Goal: Task Accomplishment & Management: Use online tool/utility

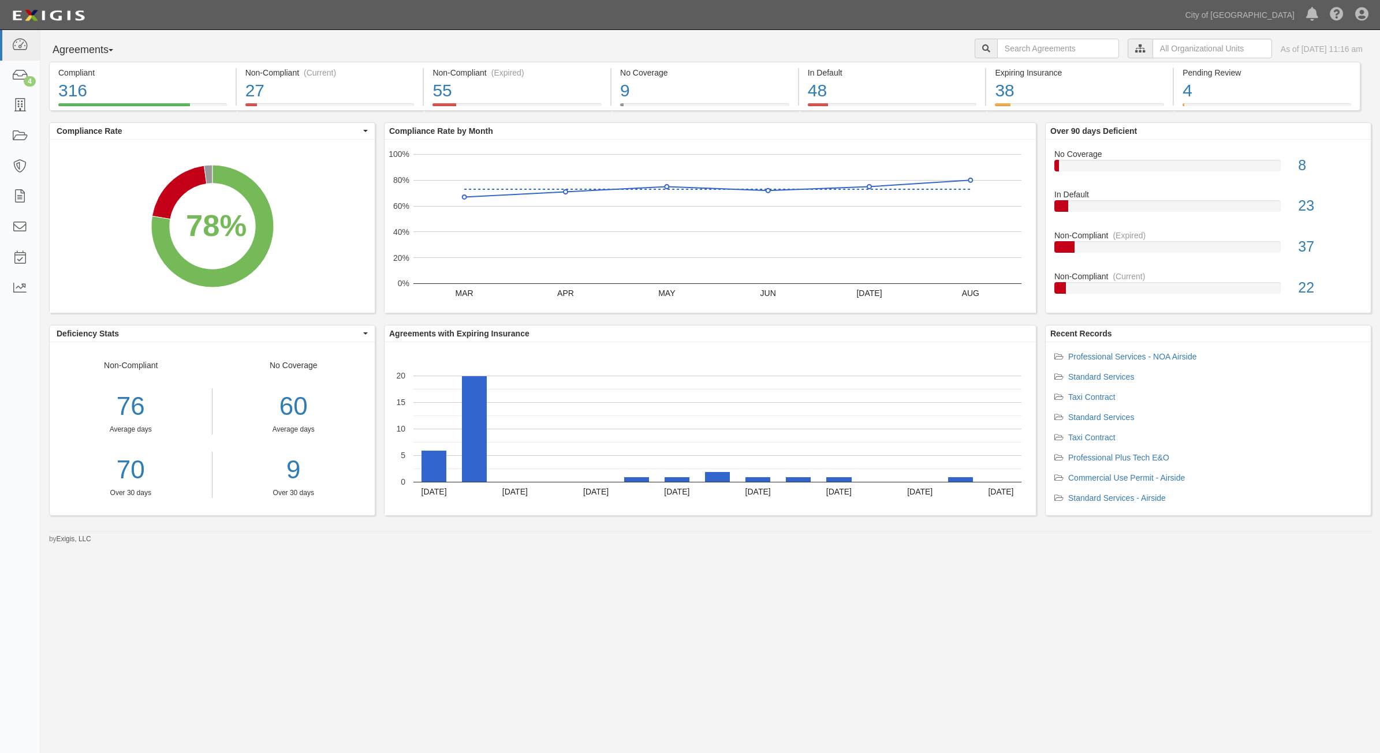
click at [1010, 35] on div "Agreements Parties Agreements Coverages City of Phoenix, Aviation Department Bu…" at bounding box center [709, 287] width 1339 height 514
click at [1006, 44] on input "text" at bounding box center [1058, 49] width 122 height 20
type input "160034"
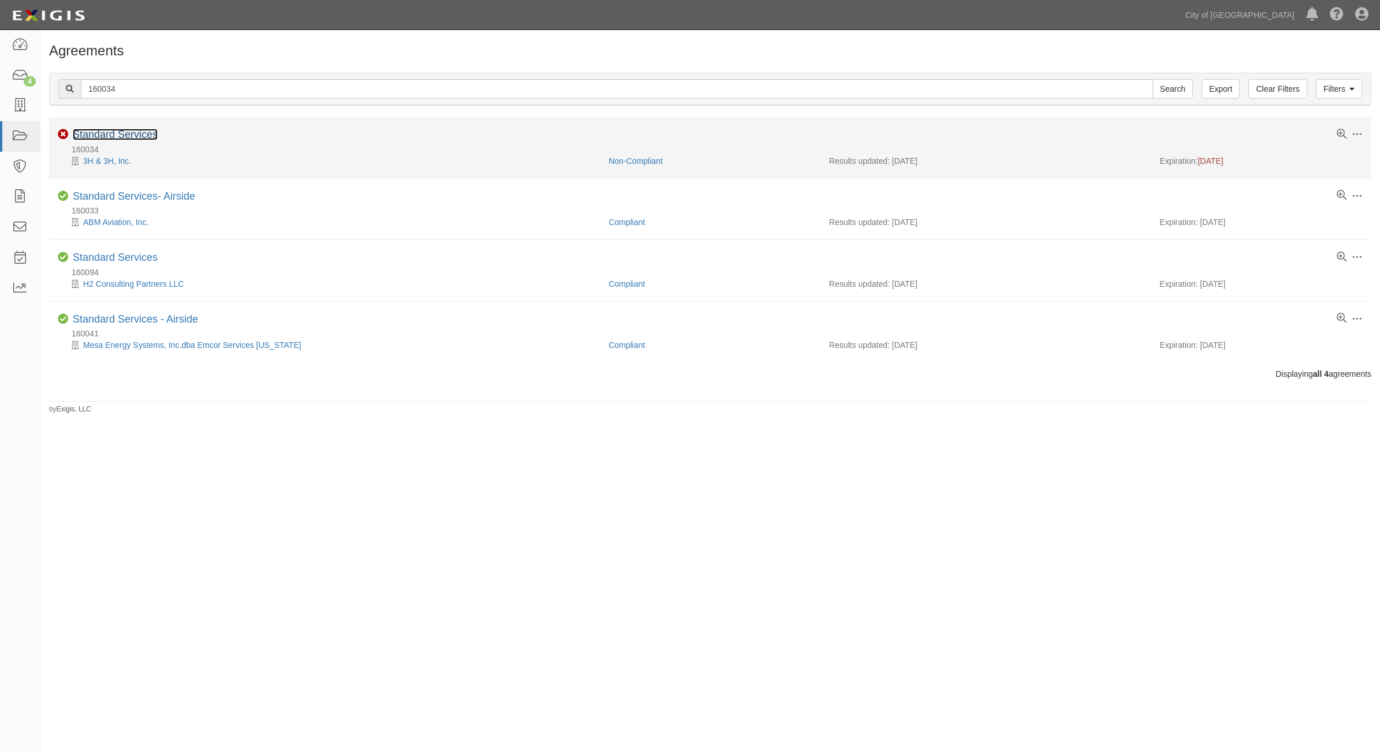
click at [88, 137] on link "Standard Services" at bounding box center [115, 135] width 85 height 12
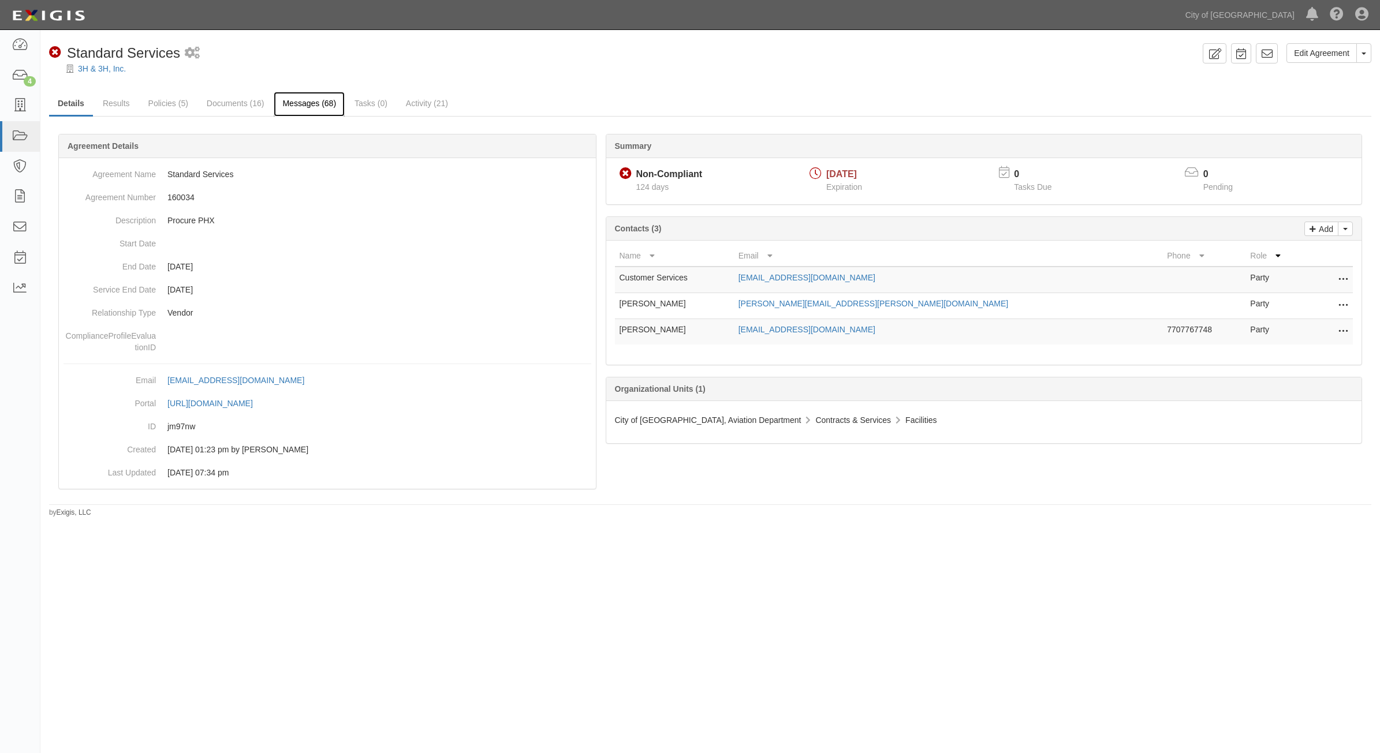
click at [319, 98] on link "Messages (68)" at bounding box center [309, 104] width 71 height 25
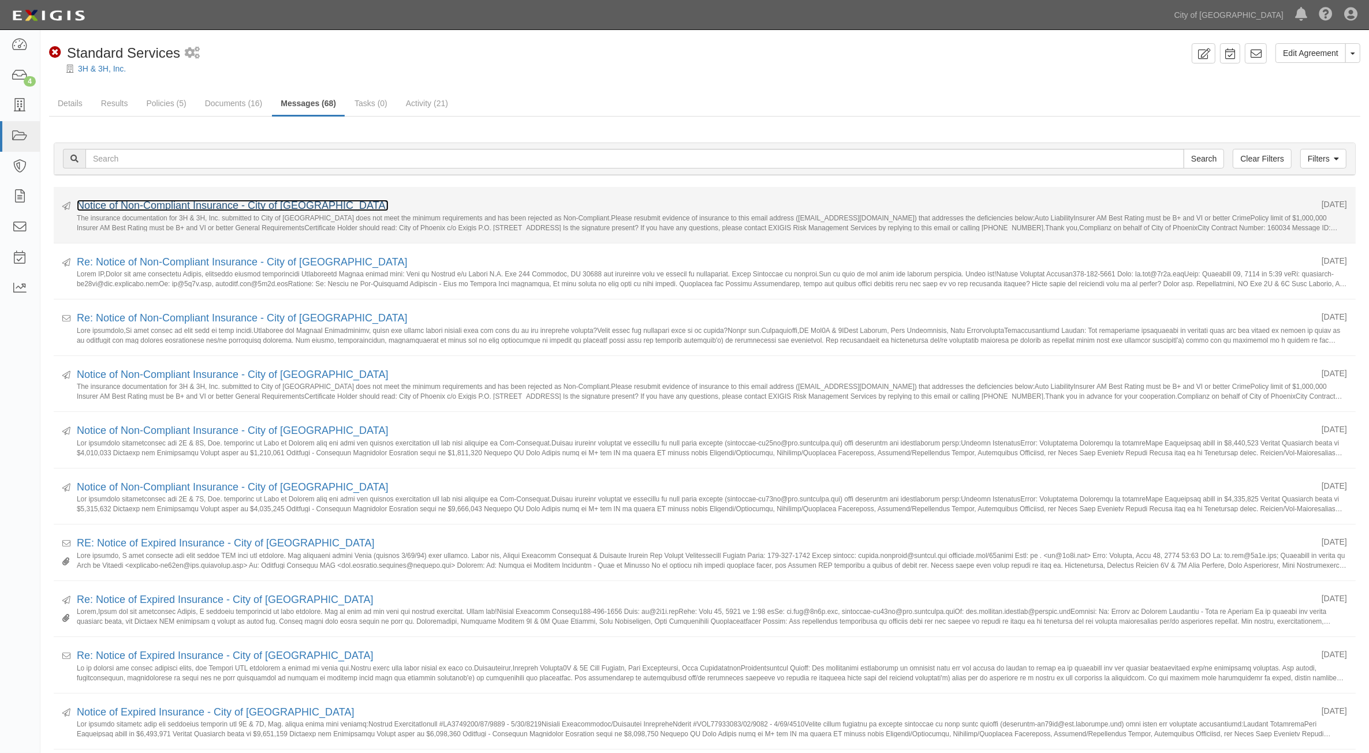
click at [249, 202] on link "Notice of Non-Compliant Insurance - City of [GEOGRAPHIC_DATA]" at bounding box center [233, 206] width 312 height 12
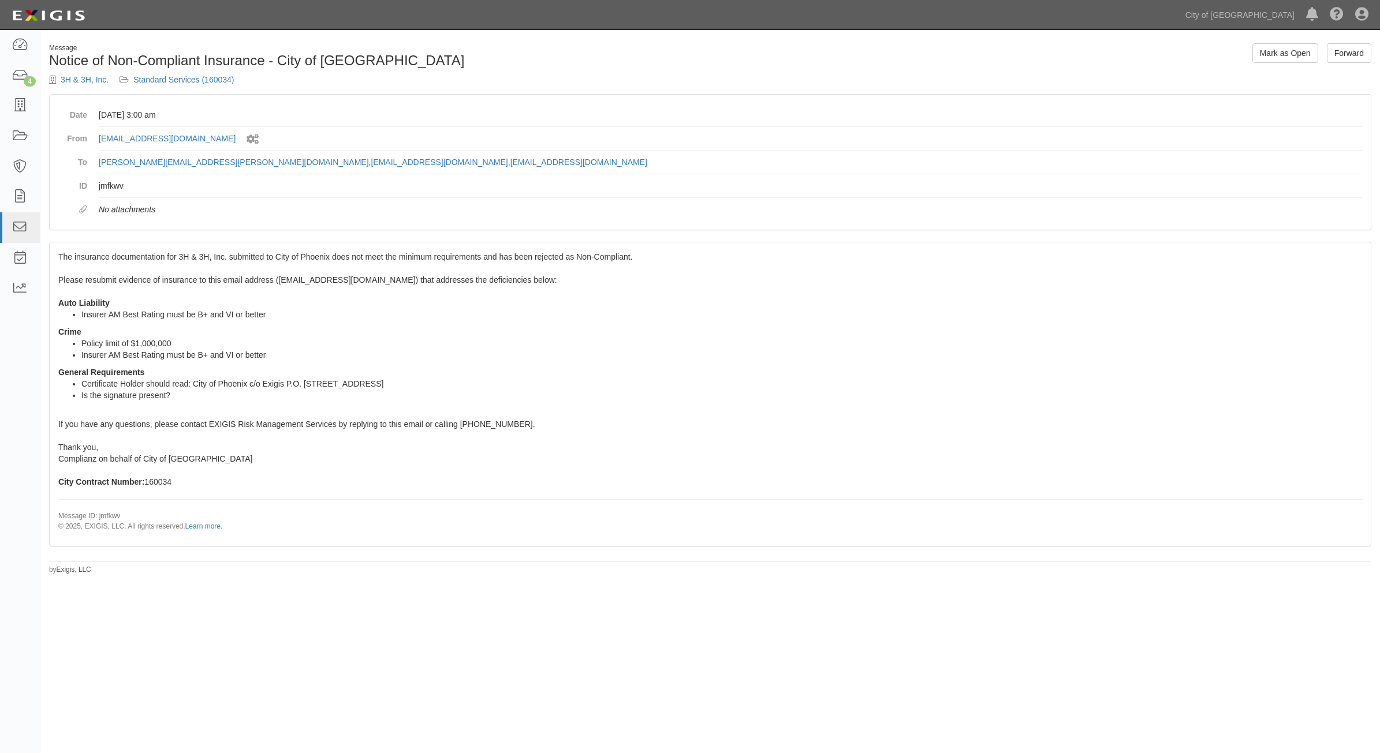
click at [183, 387] on li "Certificate Holder should read: City of Phoenix c/o Exigis P.O. [STREET_ADDRESS]" at bounding box center [721, 384] width 1281 height 12
drag, startPoint x: 273, startPoint y: 354, endPoint x: 51, endPoint y: 306, distance: 227.4
click at [51, 306] on div "The insurance documentation for 3H & 3H, Inc. submitted to City of Phoenix does…" at bounding box center [710, 393] width 1321 height 303
copy span "Auto Liability Insurer AM Best Rating must be B+ and VI or better Crime Policy …"
click at [147, 76] on link "Standard Services (160034)" at bounding box center [183, 79] width 100 height 9
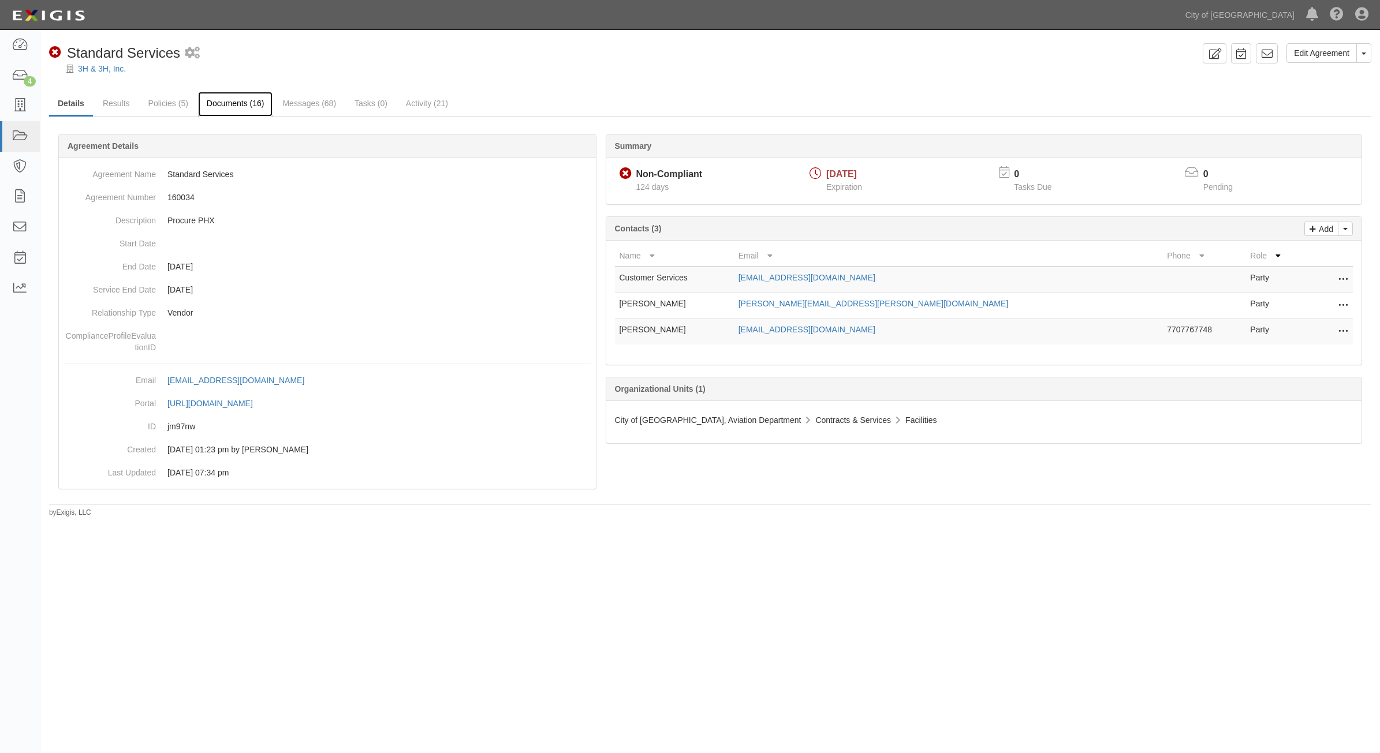
click at [267, 99] on link "Documents (16)" at bounding box center [235, 104] width 75 height 25
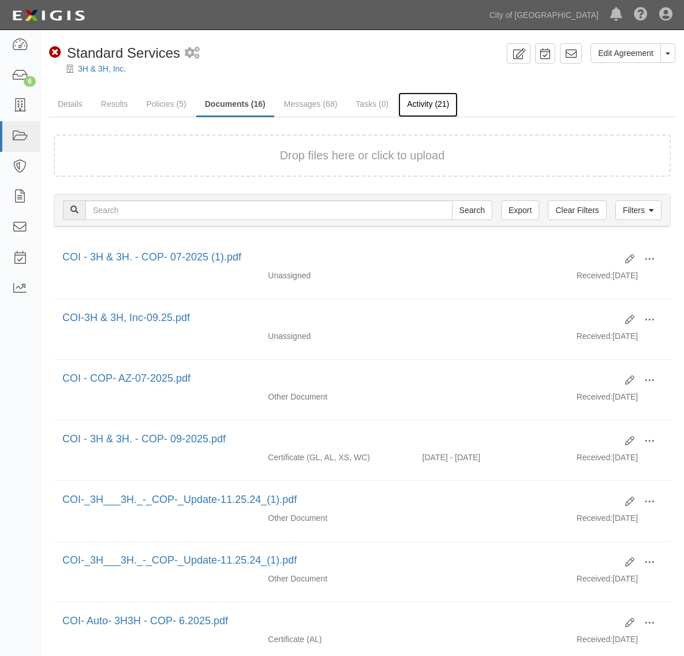
click at [420, 109] on link "Activity (21)" at bounding box center [427, 104] width 59 height 25
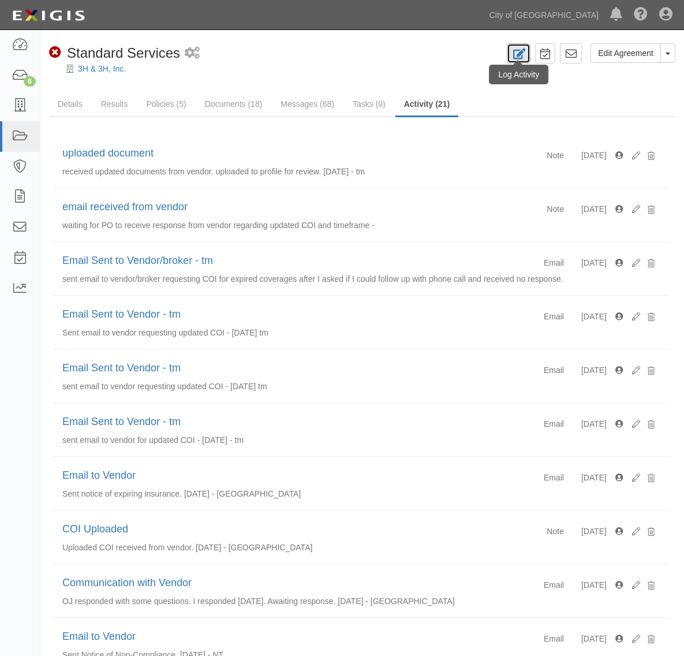
click at [509, 50] on link at bounding box center [519, 53] width 24 height 20
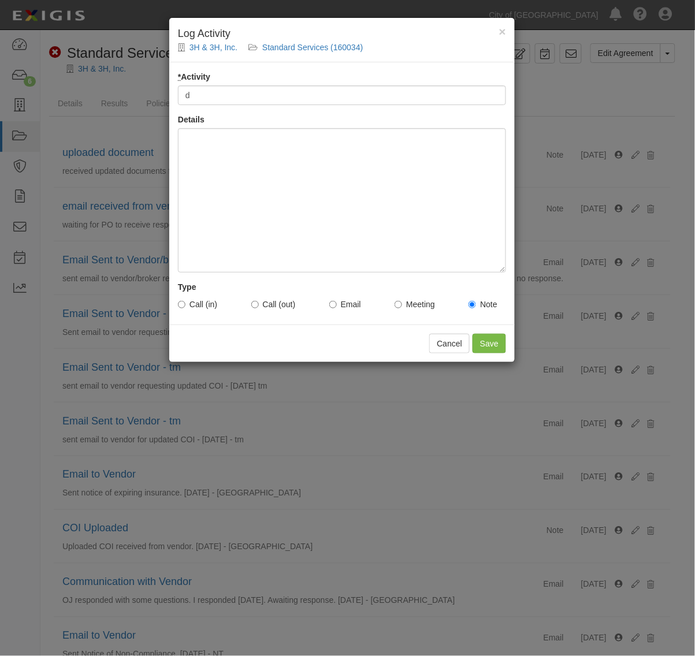
type input "document uploaded"
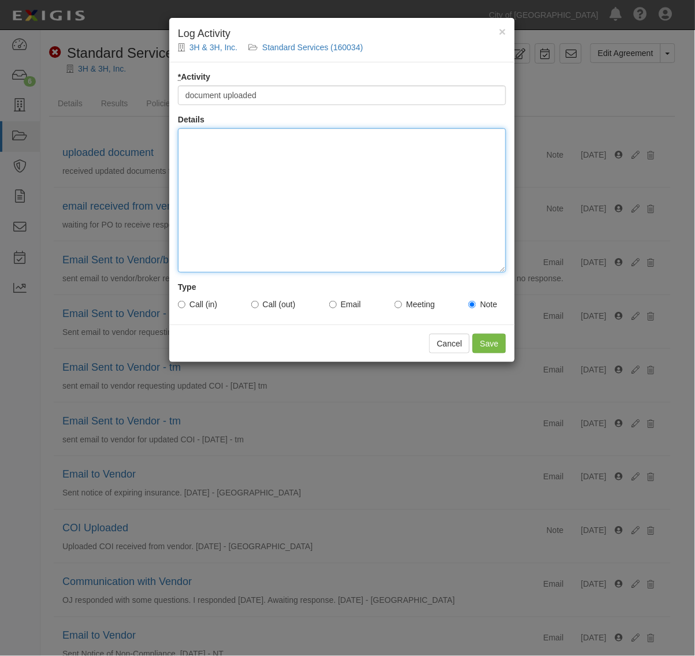
click at [299, 156] on div at bounding box center [342, 200] width 328 height 144
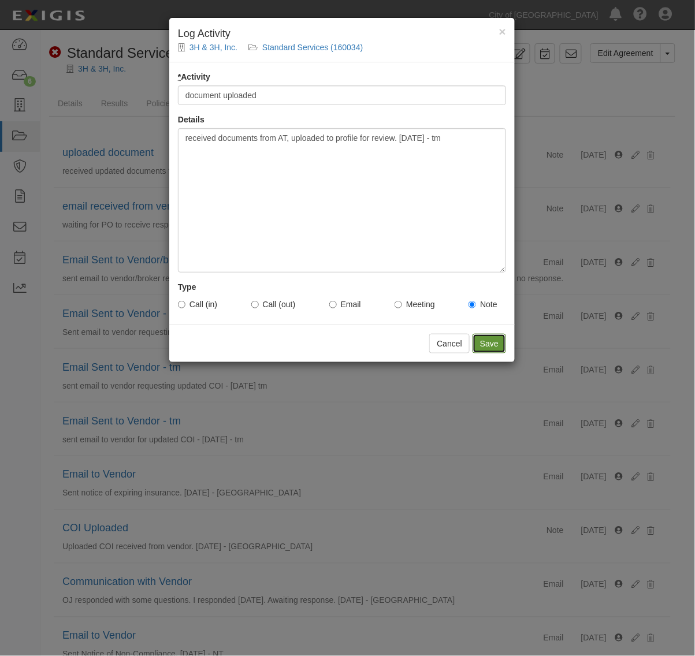
click at [494, 334] on input "Save" at bounding box center [488, 344] width 33 height 20
